Goal: Task Accomplishment & Management: Use online tool/utility

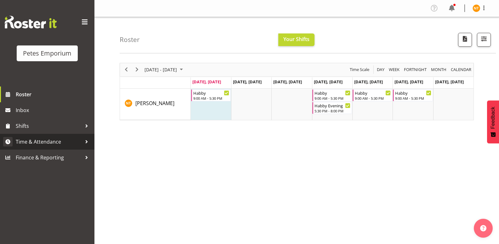
click at [25, 141] on span "Time & Attendance" at bounding box center [49, 141] width 66 height 9
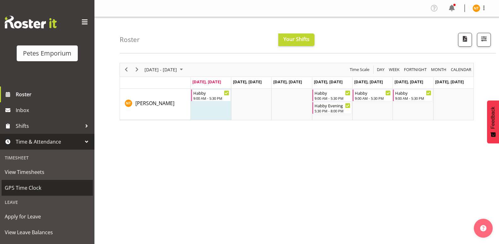
click at [27, 183] on span "GPS Time Clock" at bounding box center [47, 187] width 85 height 9
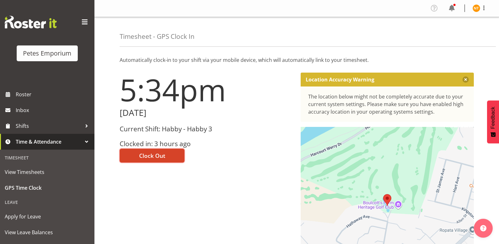
click at [155, 154] on span "Clock Out" at bounding box center [152, 155] width 26 height 8
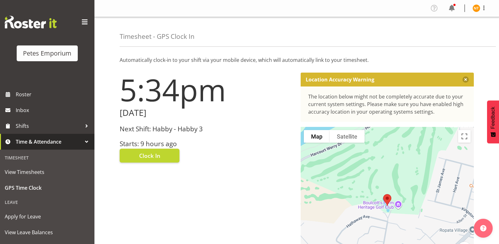
click at [476, 7] on img at bounding box center [477, 8] width 8 height 8
click at [448, 32] on link "Log Out" at bounding box center [458, 32] width 61 height 11
